Goal: Task Accomplishment & Management: Manage account settings

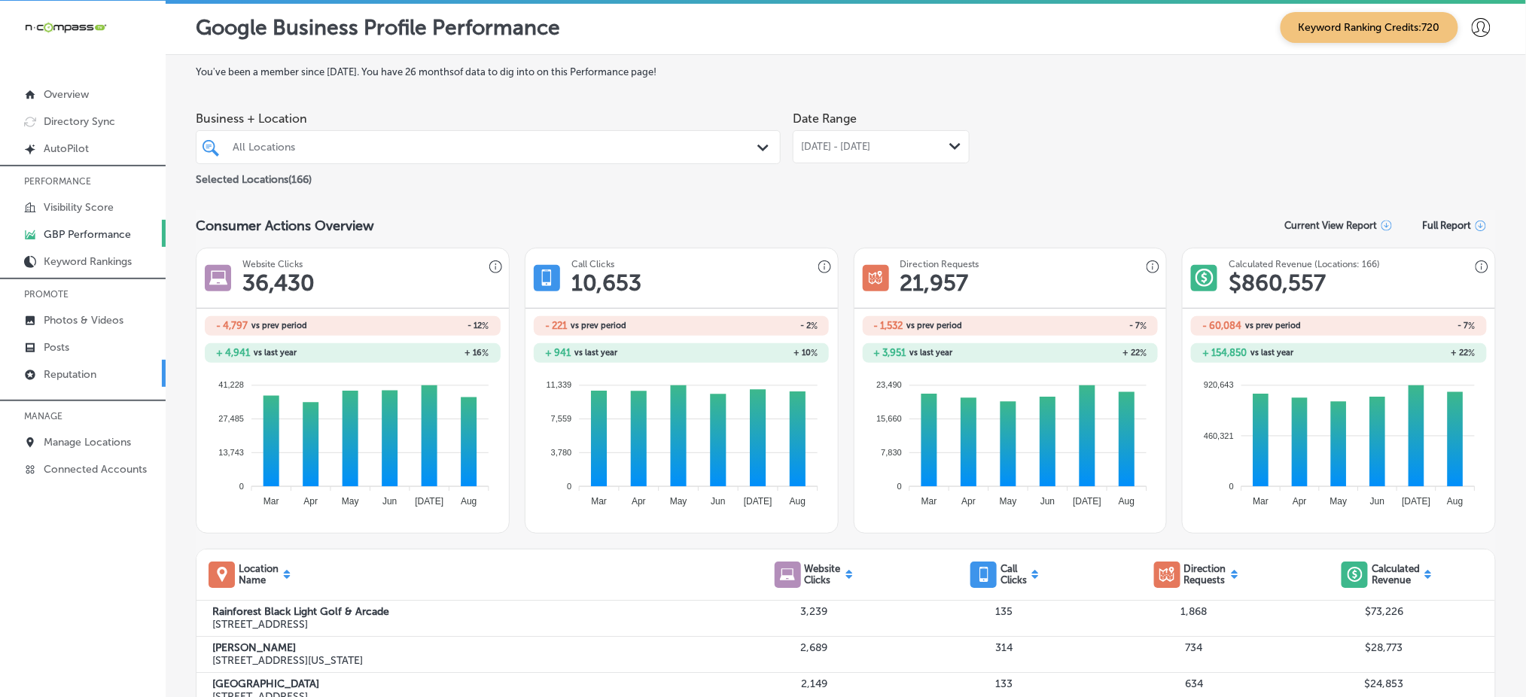
click at [114, 370] on link "Reputation" at bounding box center [83, 373] width 166 height 27
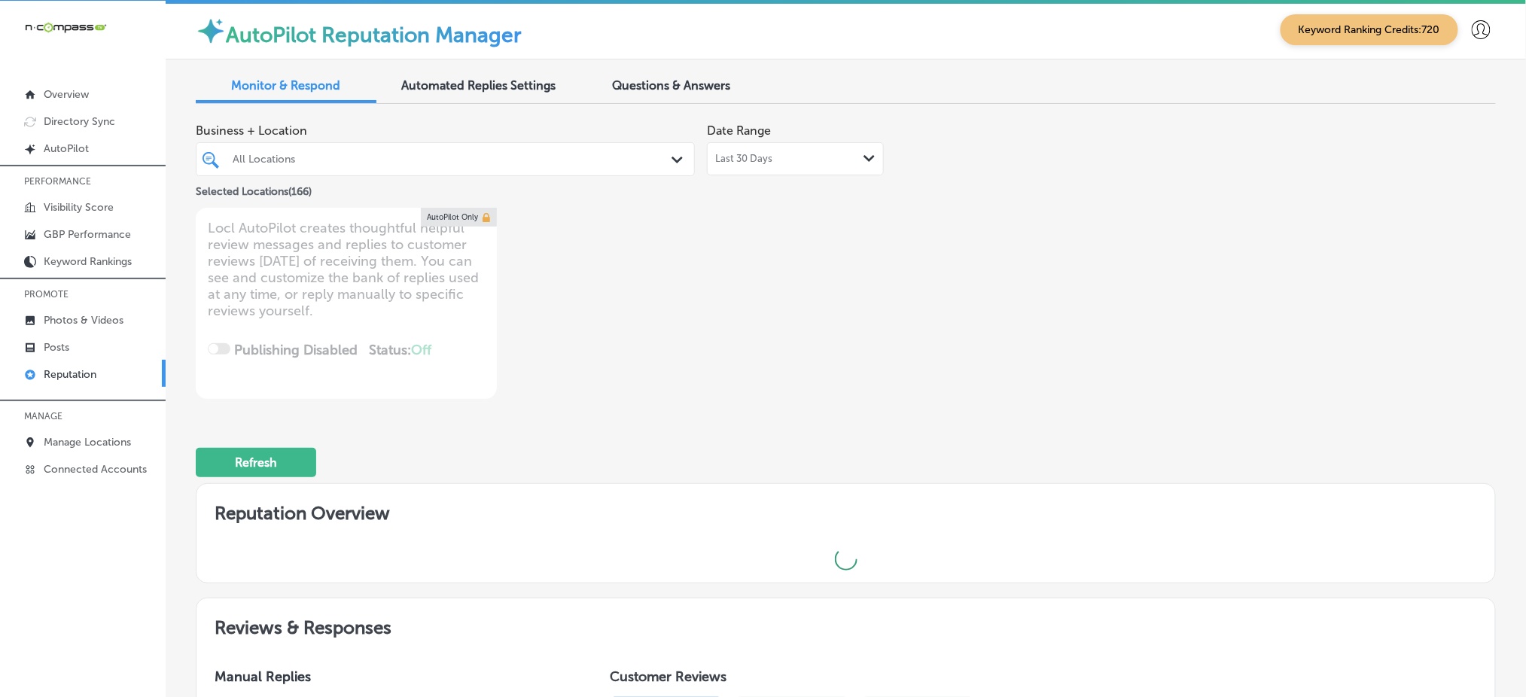
click at [644, 155] on div "All Locations" at bounding box center [453, 159] width 440 height 13
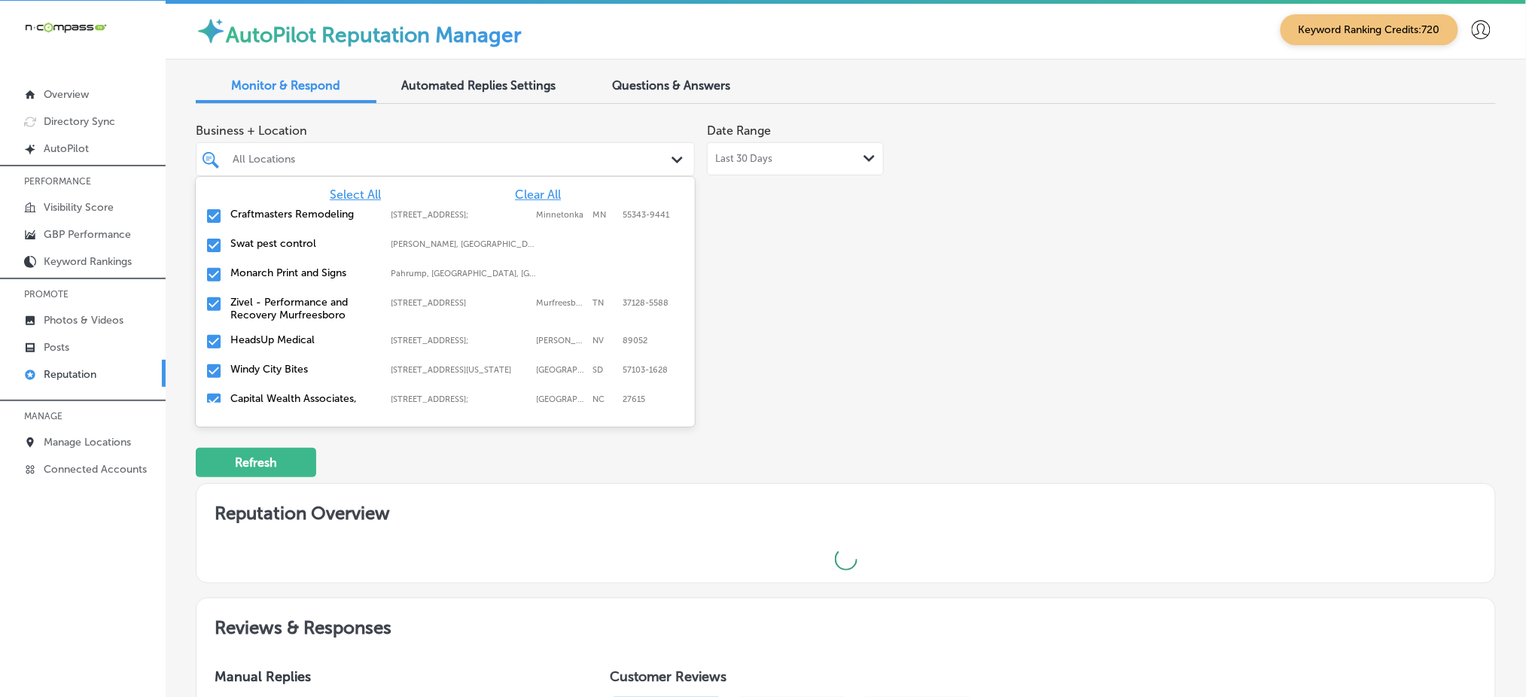
click at [644, 155] on div "All Locations" at bounding box center [453, 159] width 440 height 13
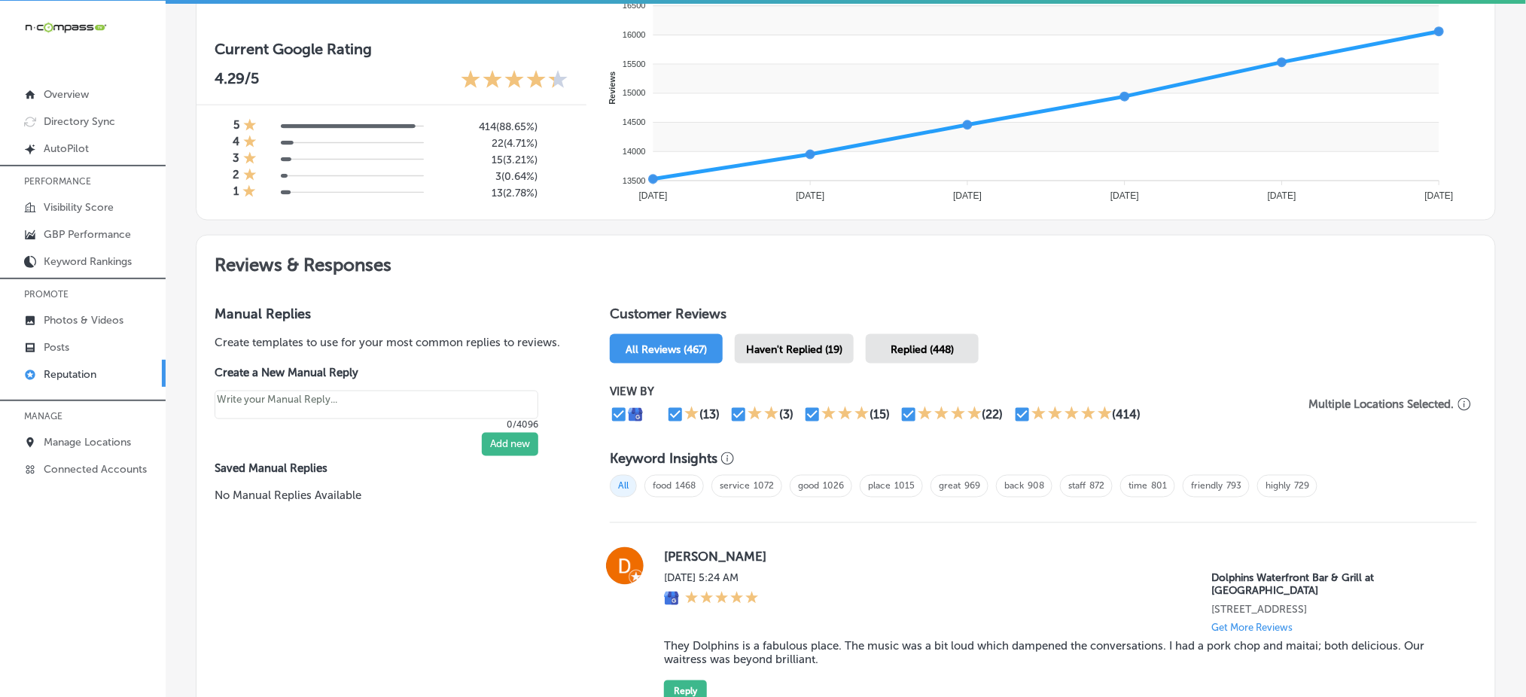
scroll to position [602, 0]
click at [812, 345] on span "Haven't Replied (19)" at bounding box center [794, 348] width 96 height 13
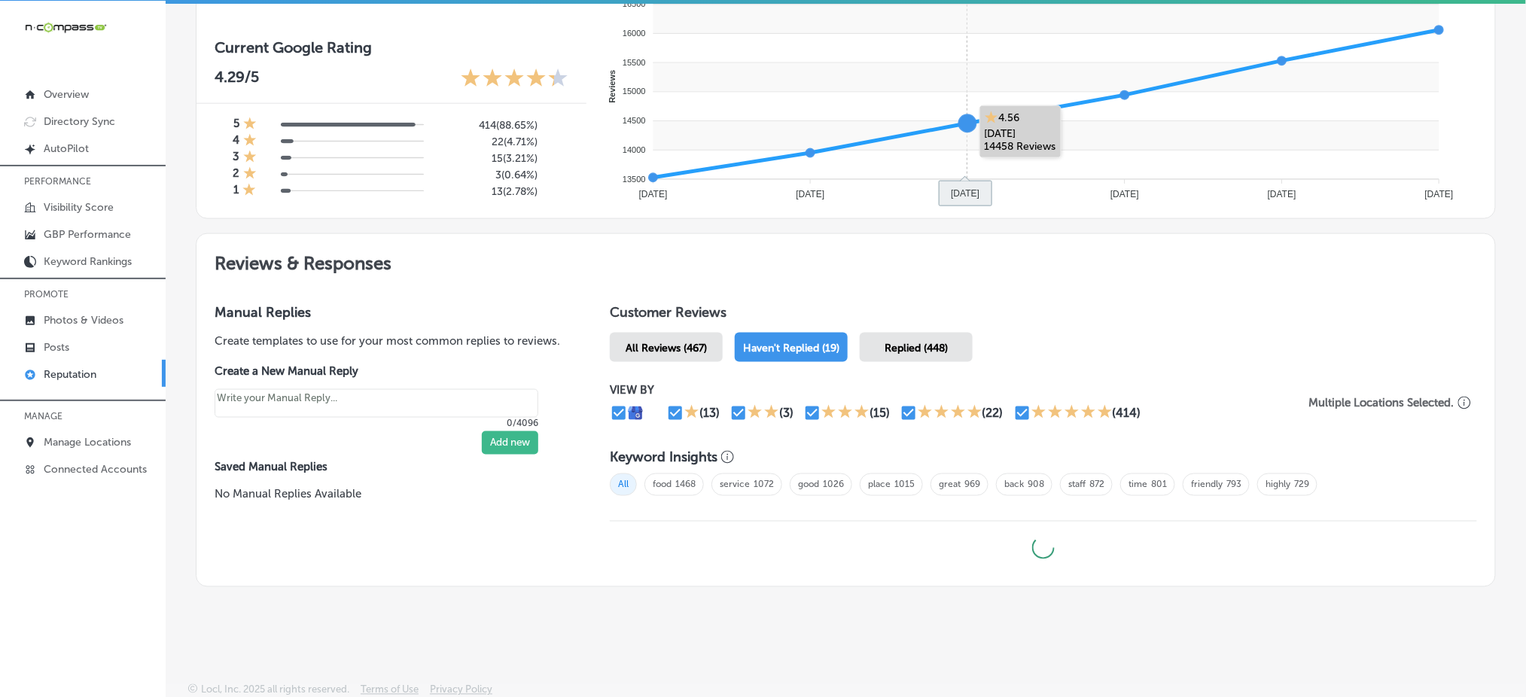
type textarea "x"
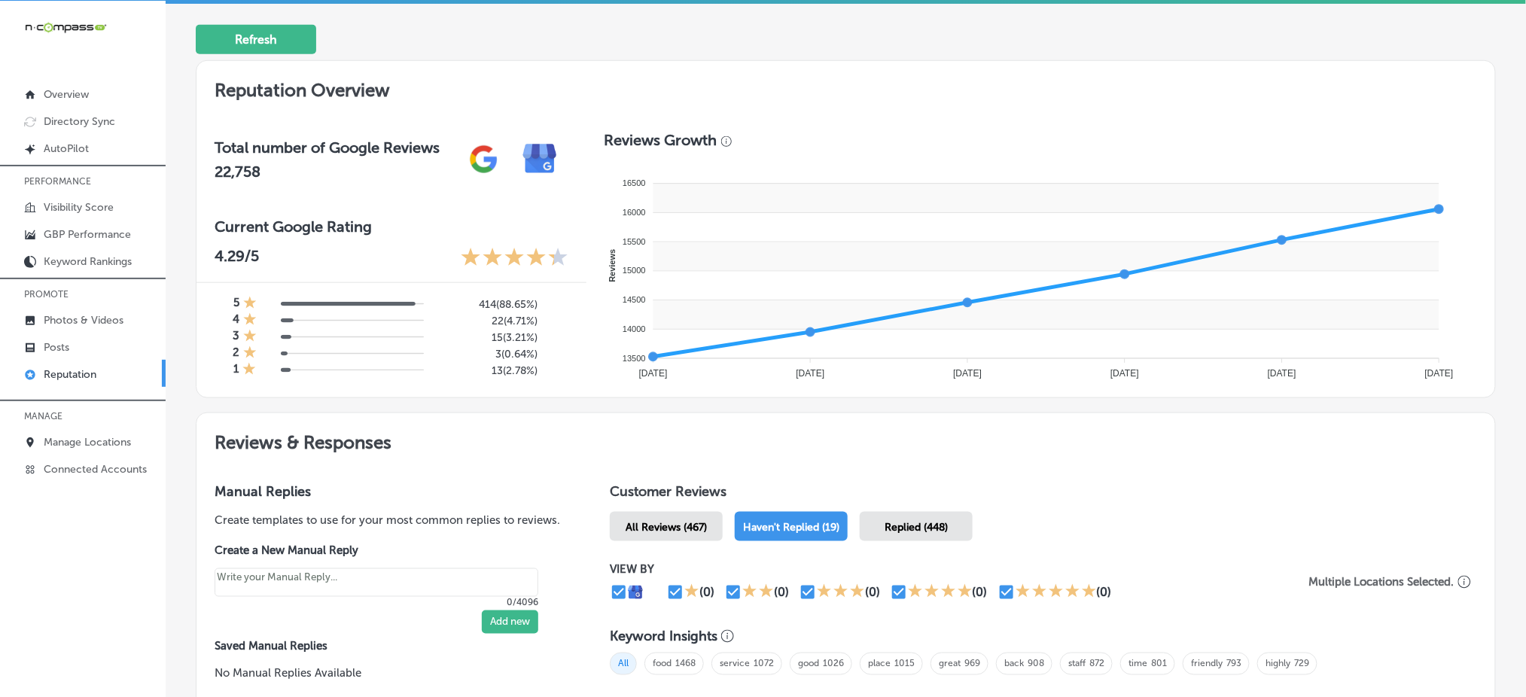
scroll to position [200, 0]
